Goal: Task Accomplishment & Management: Complete application form

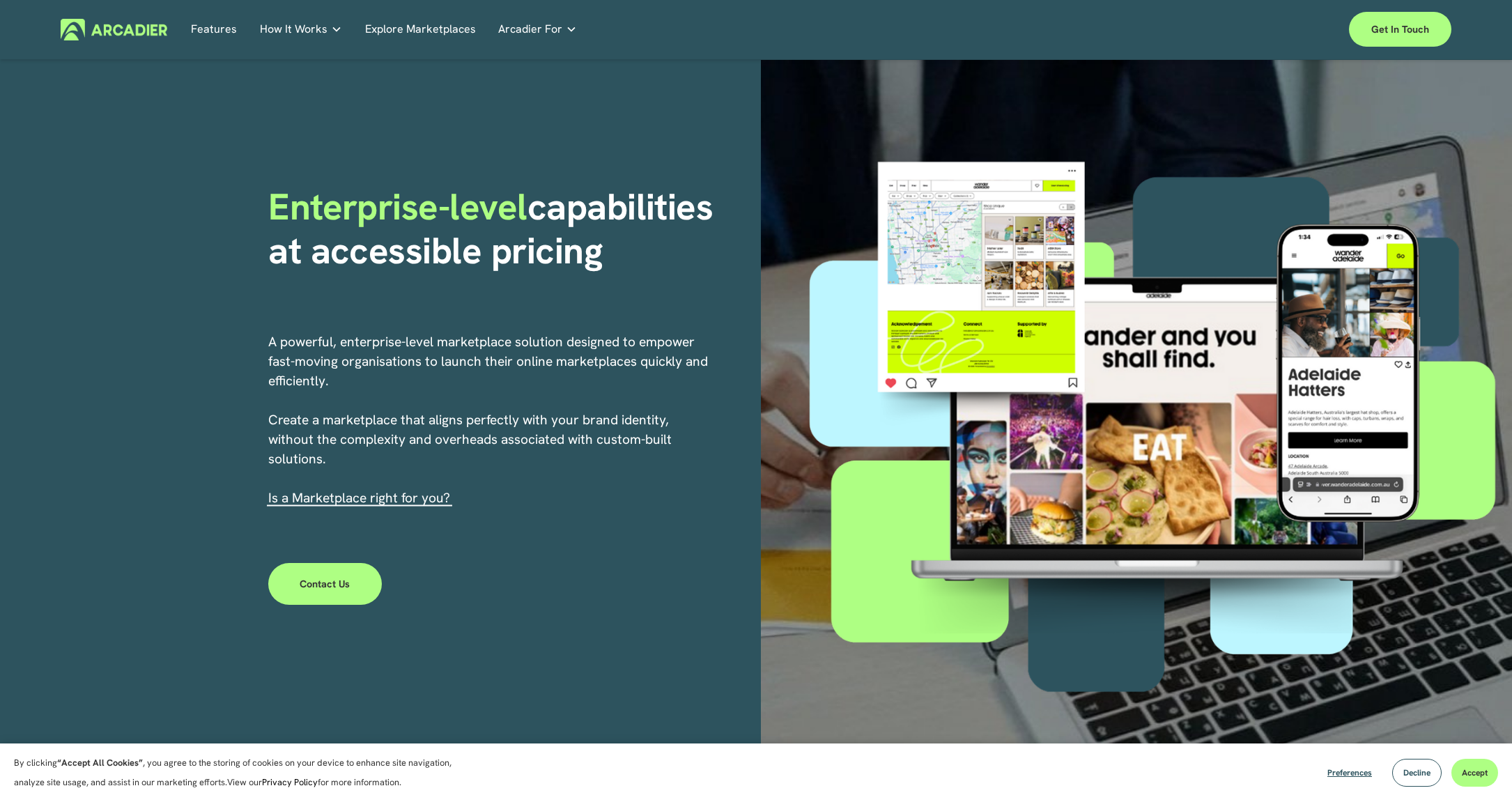
click at [0, 0] on p "Ready to build your marketplace? Get in touch." at bounding box center [0, 0] width 0 height 0
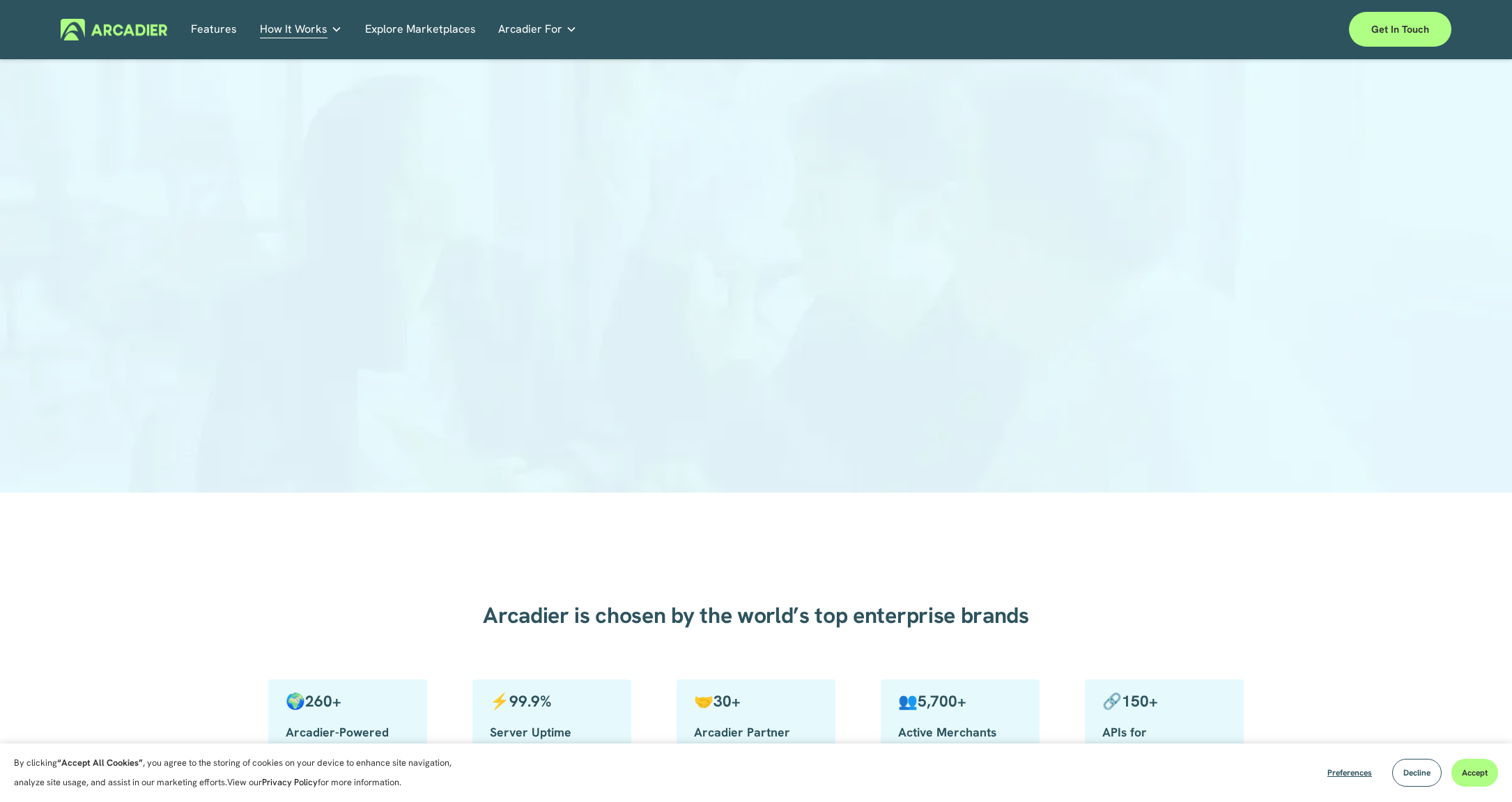
scroll to position [147, 0]
click at [400, 206] on div at bounding box center [756, 208] width 1512 height 566
